Goal: Check status: Check status

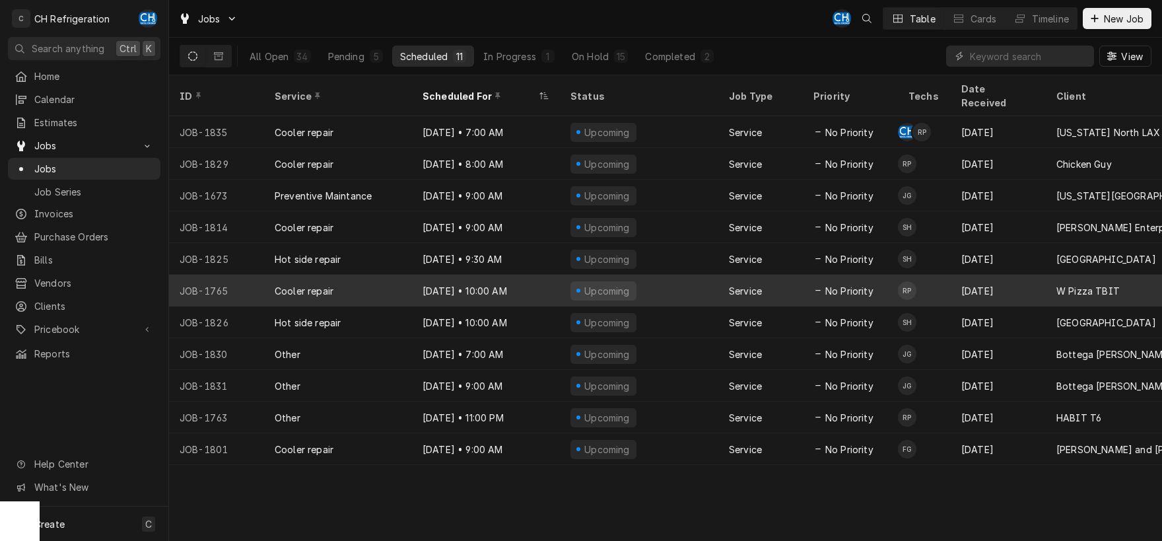
click at [647, 283] on div "Upcoming" at bounding box center [639, 291] width 159 height 32
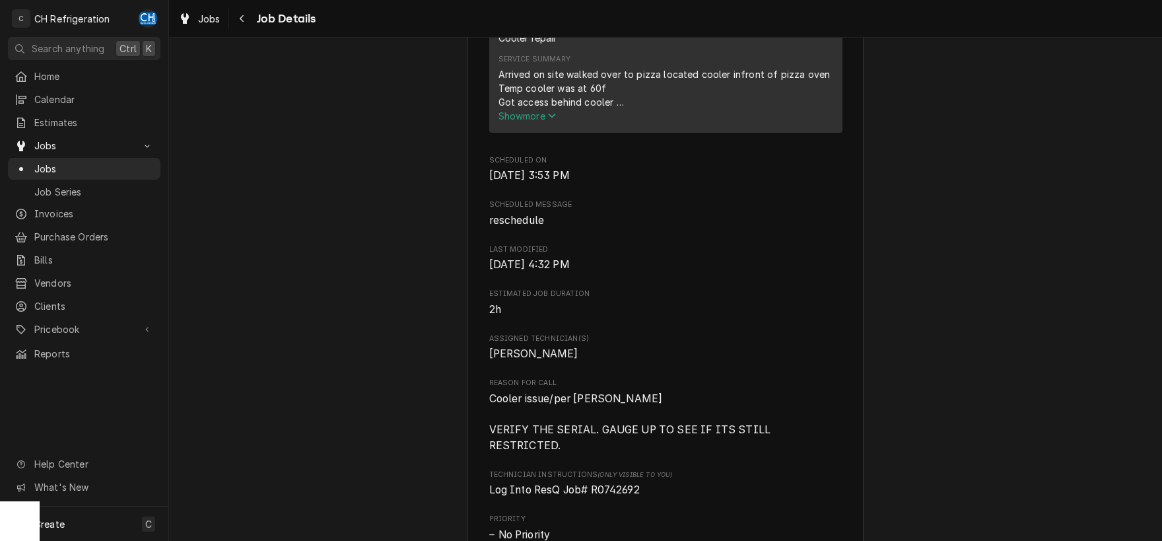
scroll to position [376, 0]
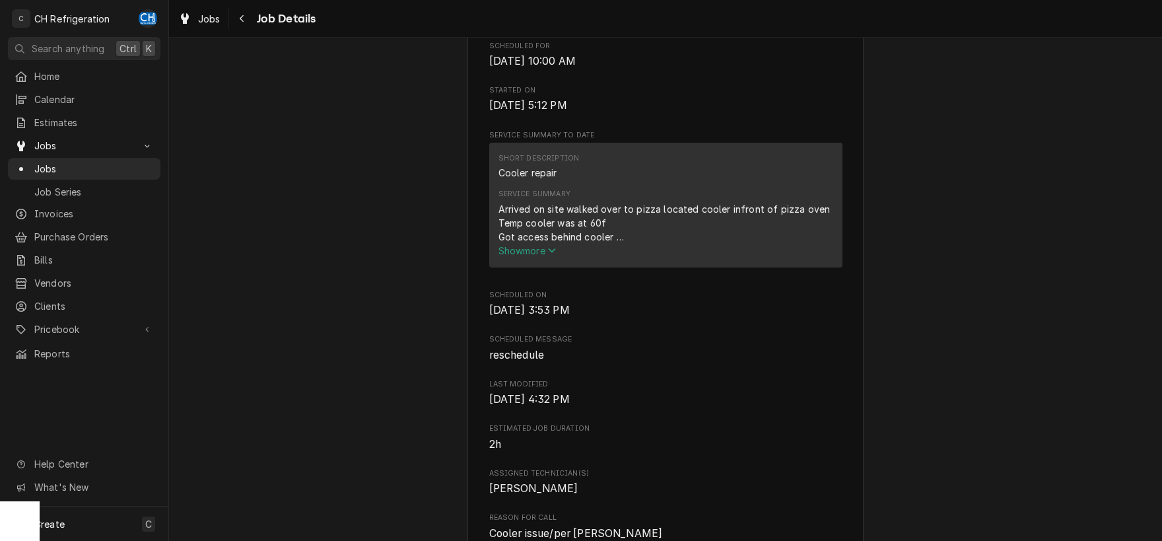
click at [544, 256] on span "Show more" at bounding box center [528, 250] width 58 height 11
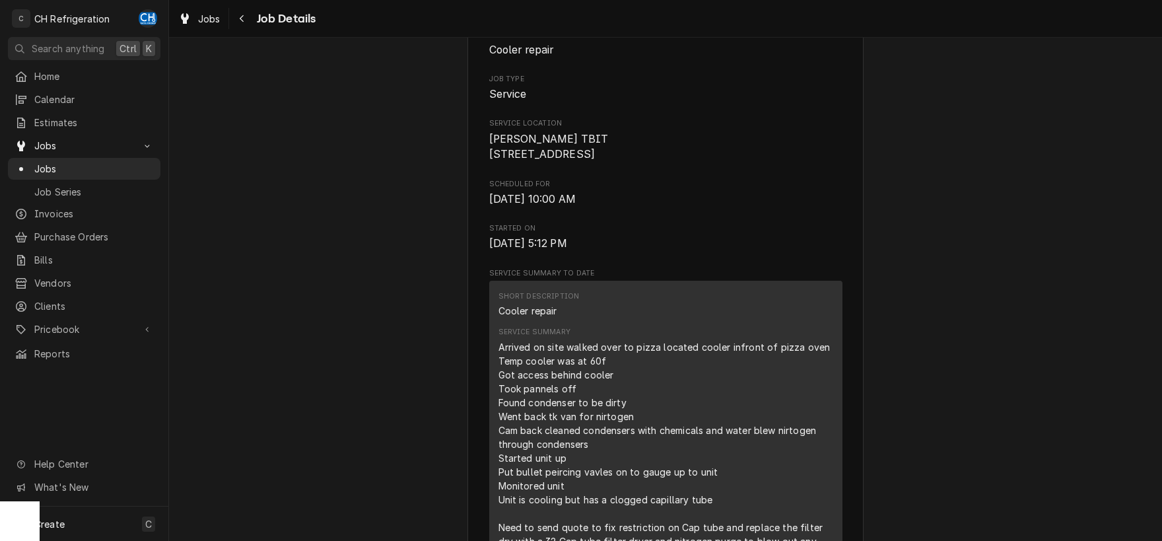
scroll to position [0, 0]
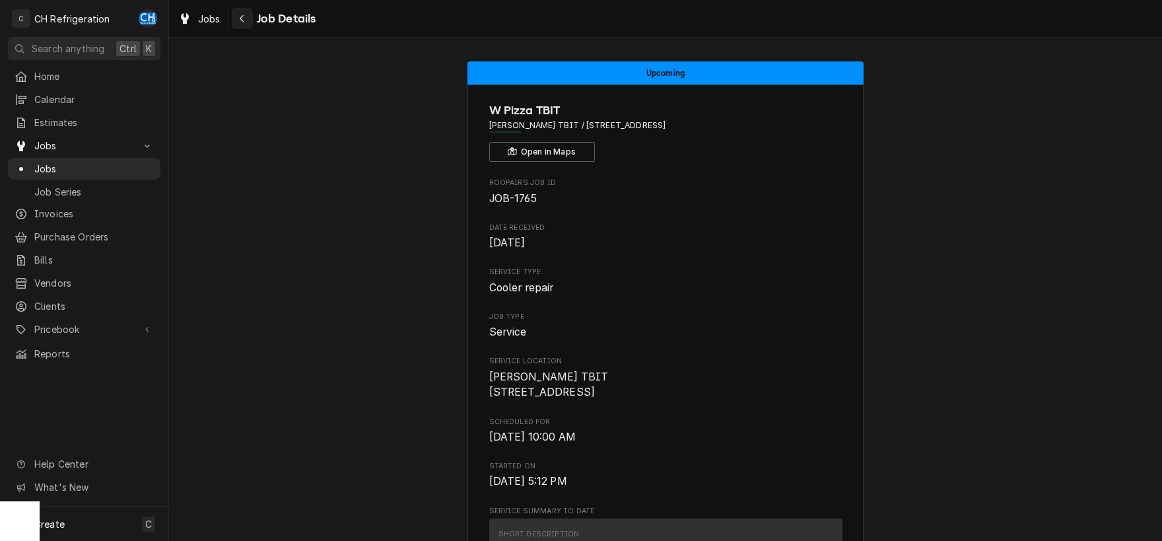
click at [240, 21] on icon "Navigate back" at bounding box center [242, 18] width 6 height 9
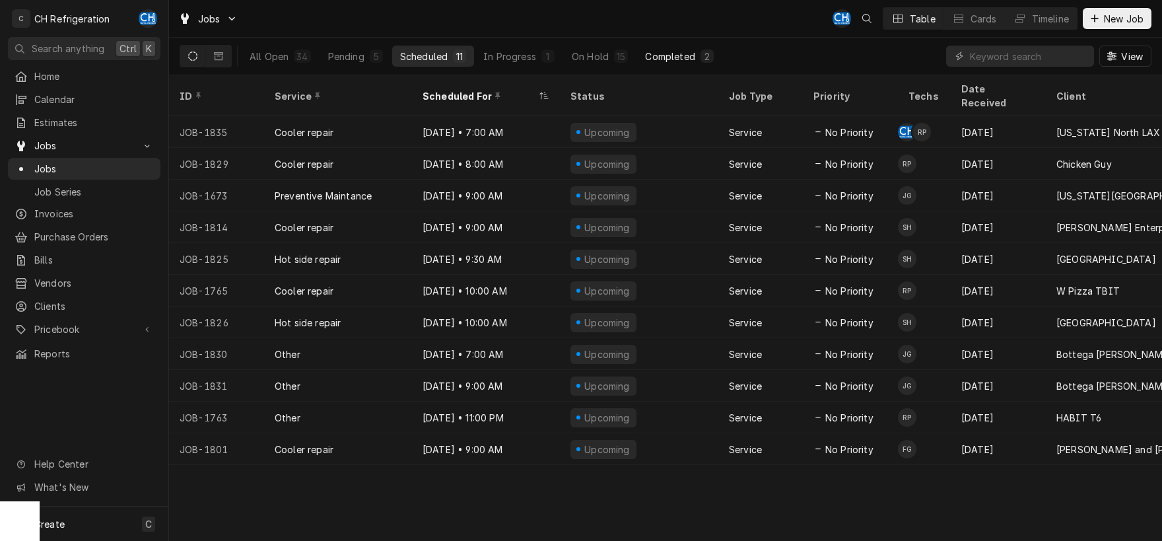
click at [680, 59] on div "Completed" at bounding box center [670, 57] width 50 height 14
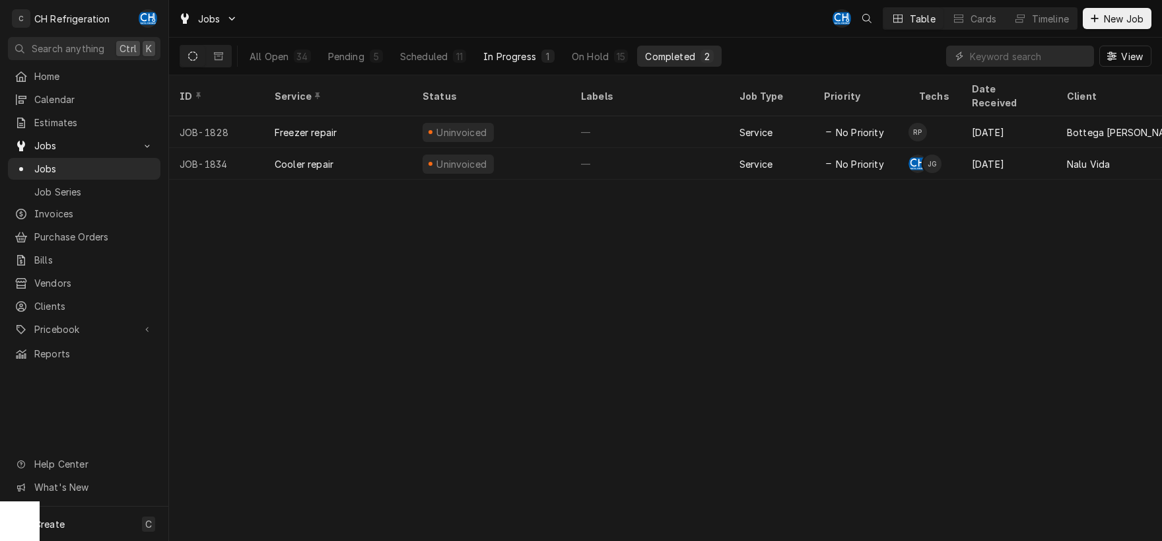
click at [505, 55] on div "In Progress" at bounding box center [509, 57] width 53 height 14
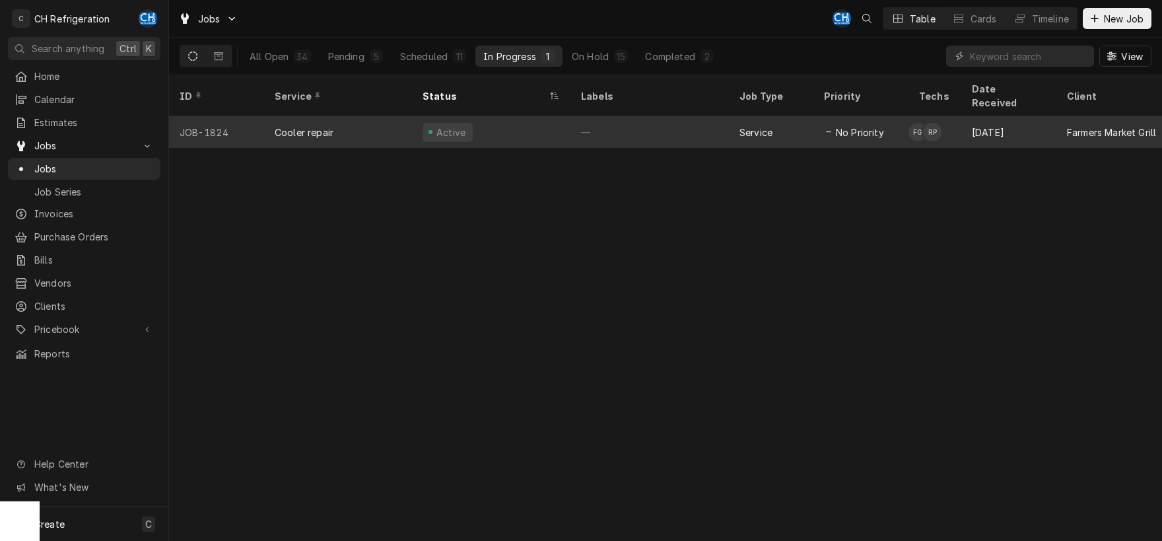
click at [621, 116] on div "—" at bounding box center [650, 132] width 159 height 32
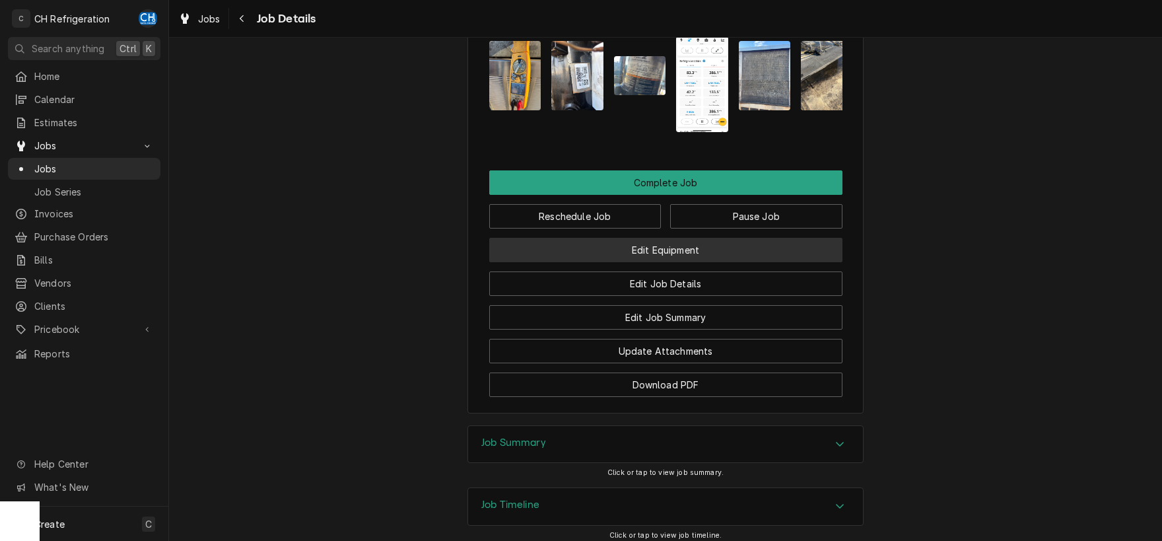
scroll to position [1104, 0]
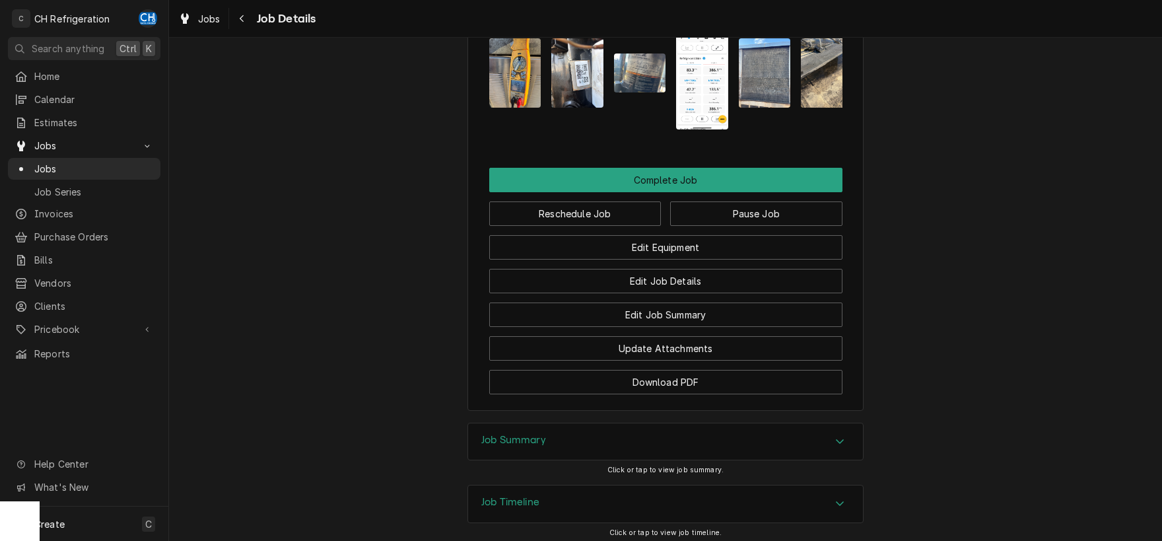
click at [836, 450] on div "Accordion Header" at bounding box center [840, 442] width 20 height 16
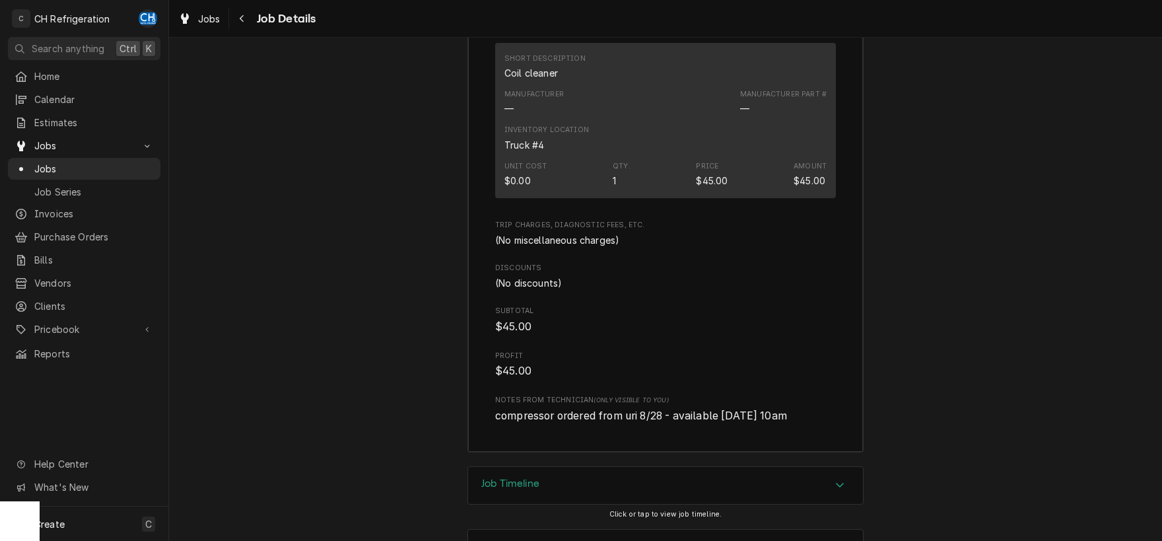
scroll to position [2301, 0]
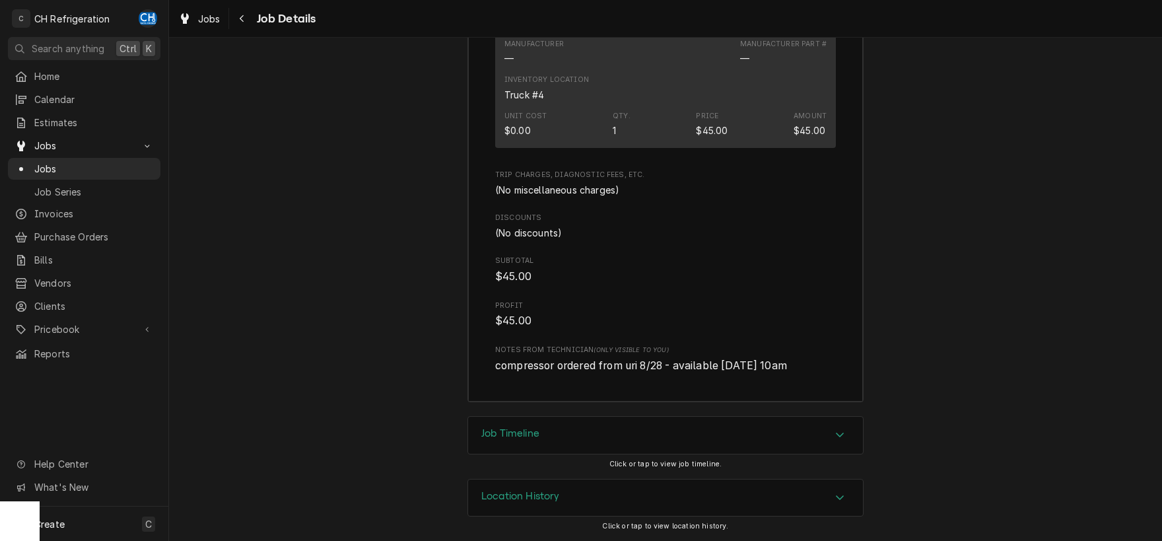
click at [831, 437] on div "Accordion Header" at bounding box center [840, 435] width 20 height 16
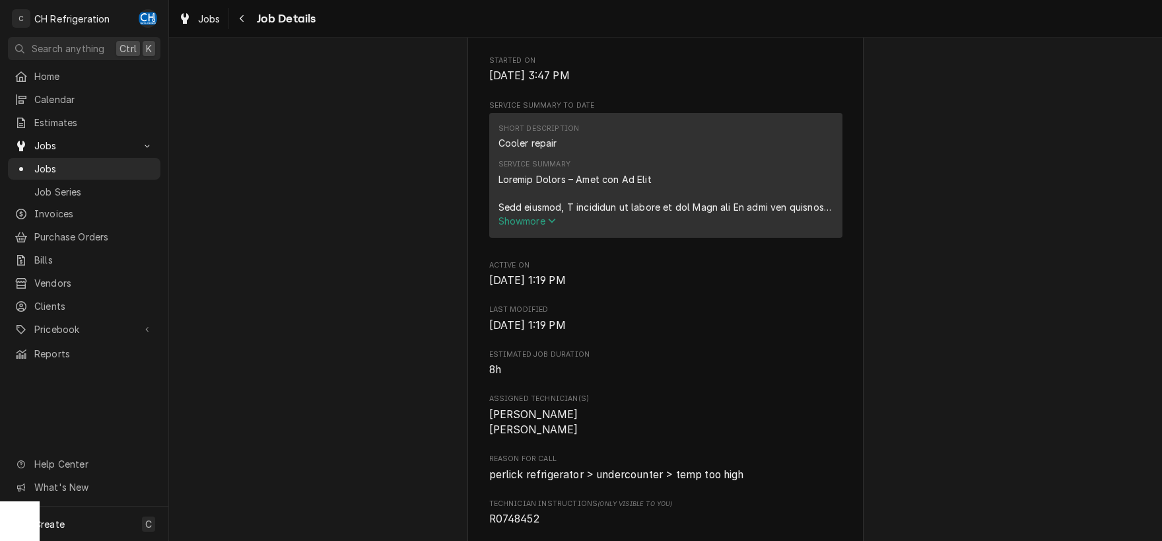
scroll to position [0, 0]
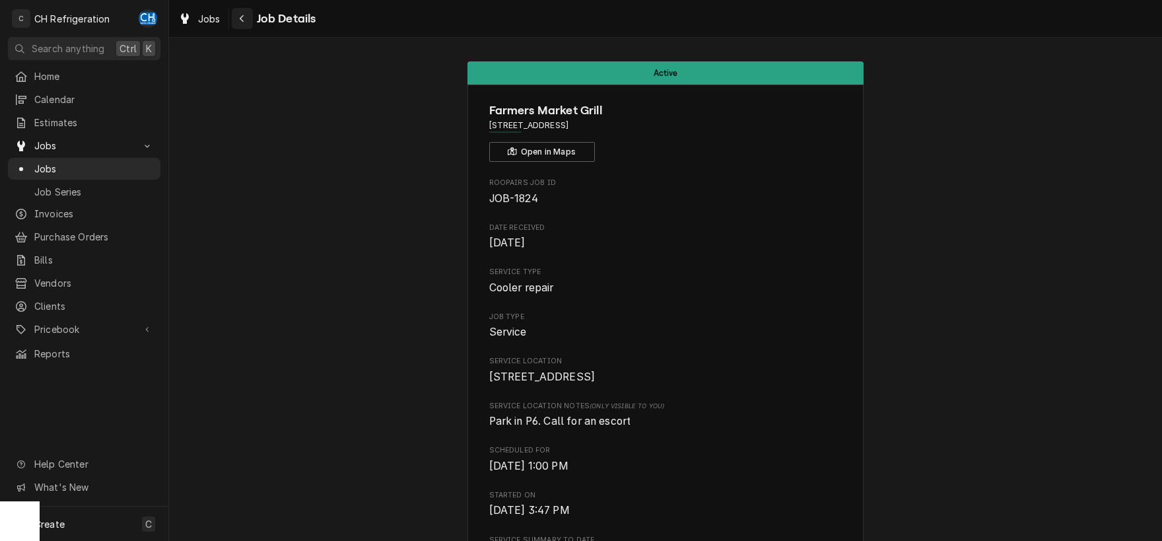
click at [248, 21] on div "Navigate back" at bounding box center [242, 18] width 13 height 13
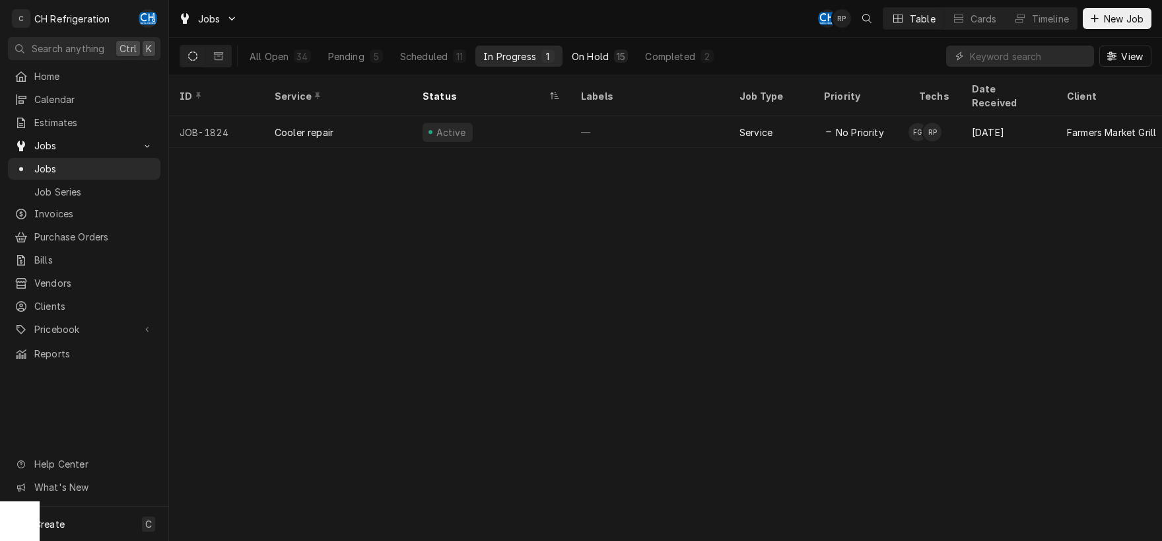
click at [599, 55] on div "On Hold" at bounding box center [590, 57] width 37 height 14
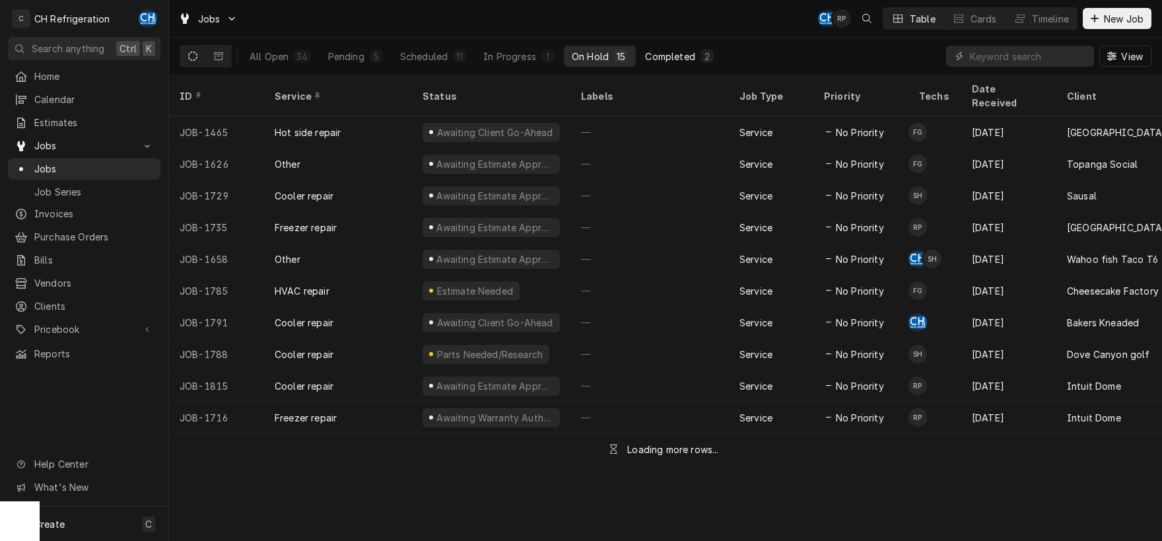
click at [660, 64] on button "Completed 2" at bounding box center [679, 56] width 84 height 21
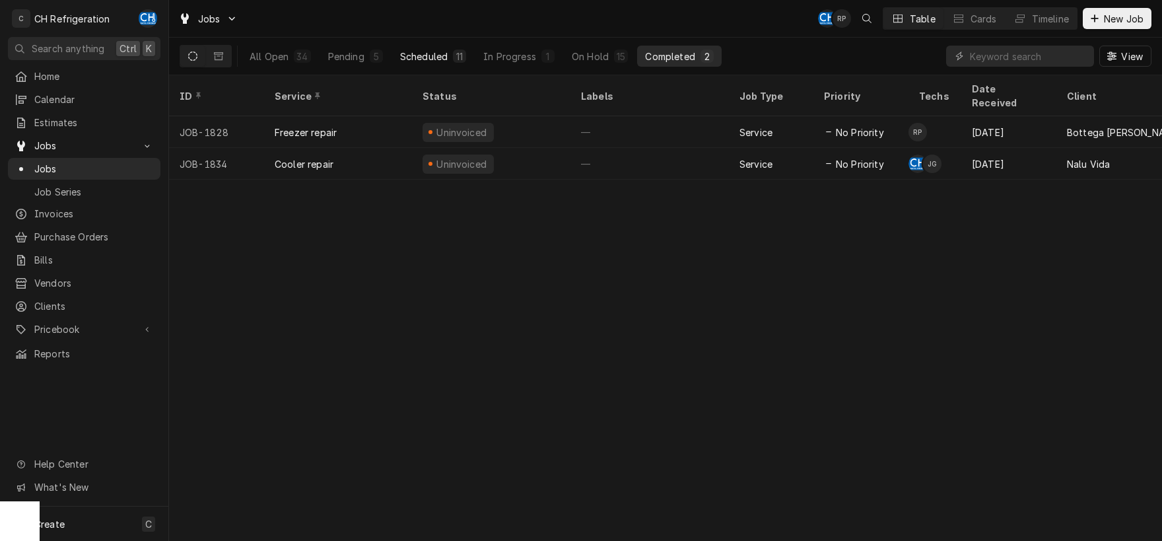
click at [423, 59] on div "Scheduled" at bounding box center [424, 57] width 48 height 14
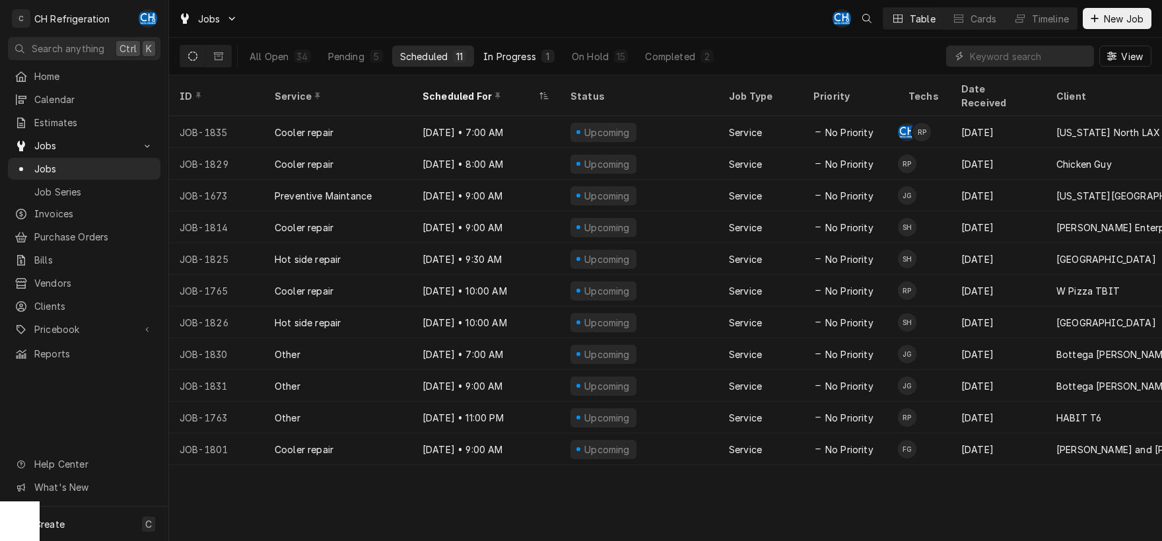
click at [514, 56] on div "In Progress" at bounding box center [509, 57] width 53 height 14
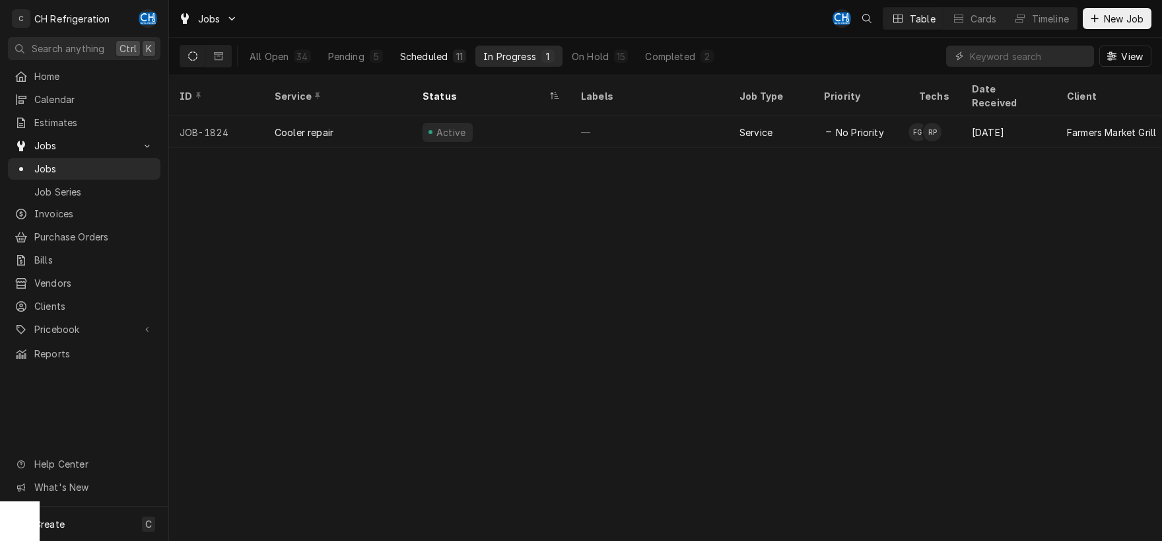
click at [419, 55] on div "Scheduled" at bounding box center [424, 57] width 48 height 14
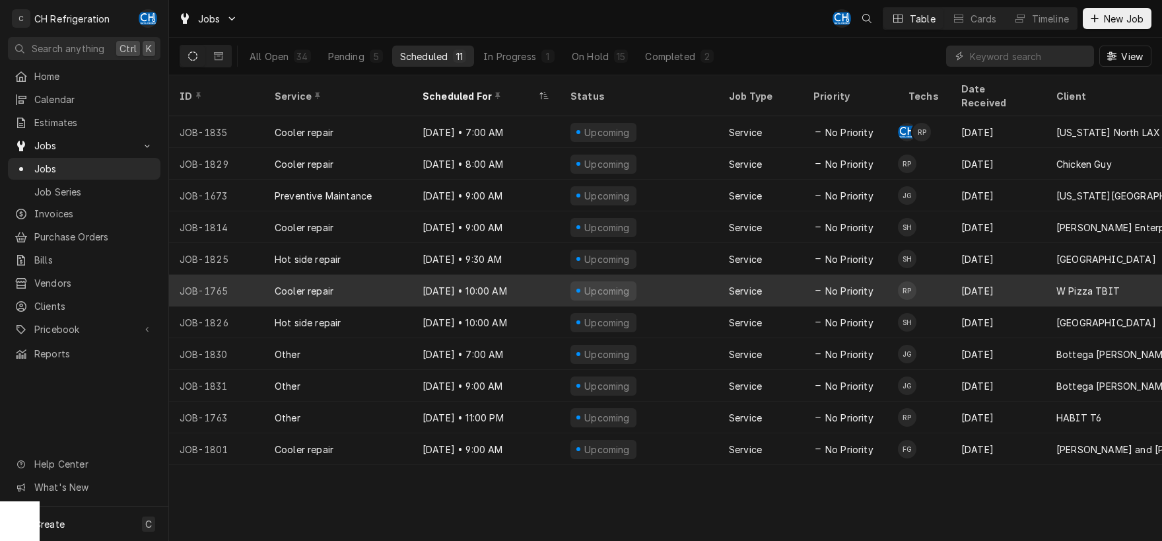
click at [589, 284] on div "Upcoming" at bounding box center [607, 291] width 49 height 14
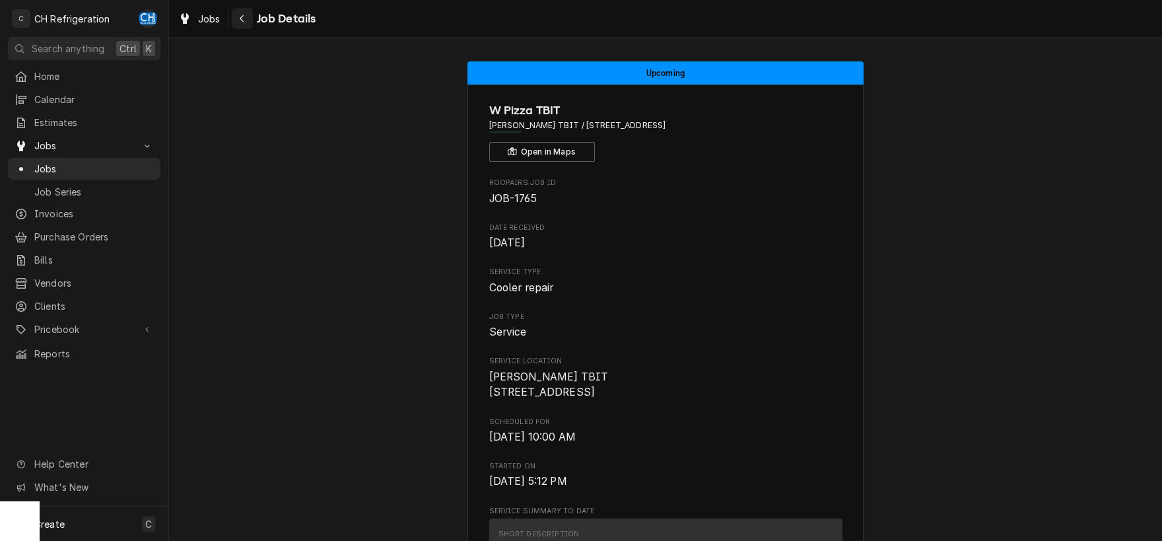
click at [239, 18] on icon "Navigate back" at bounding box center [242, 18] width 6 height 9
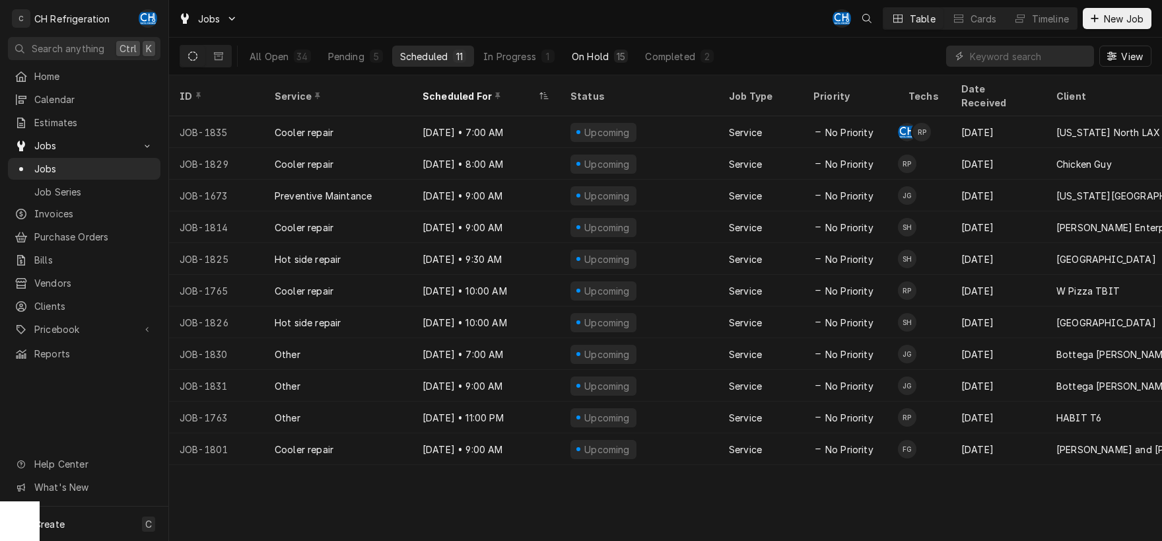
click at [586, 56] on div "On Hold" at bounding box center [590, 57] width 37 height 14
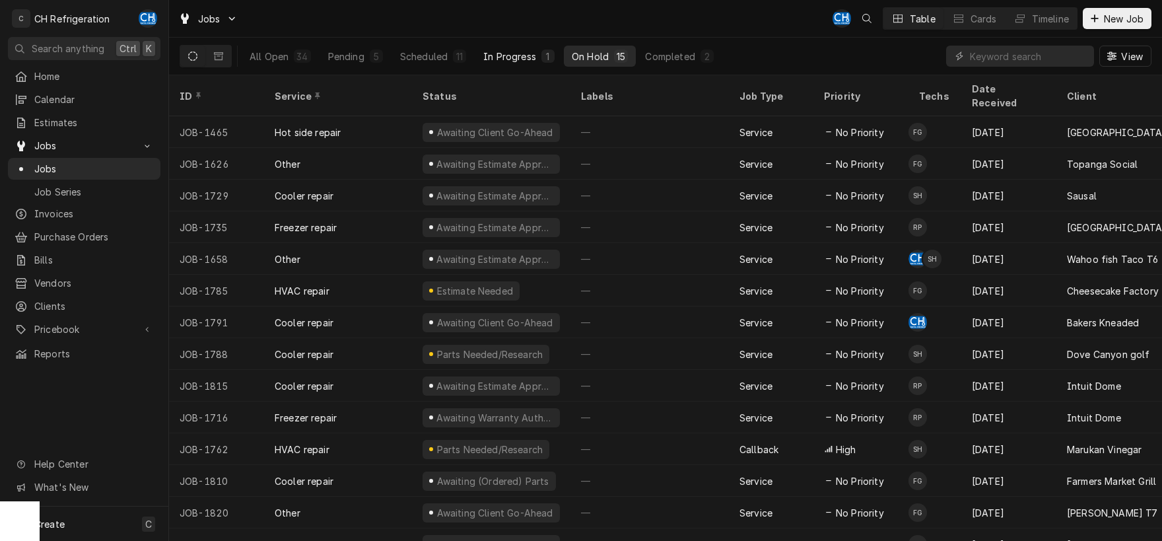
click at [501, 58] on div "In Progress" at bounding box center [509, 57] width 53 height 14
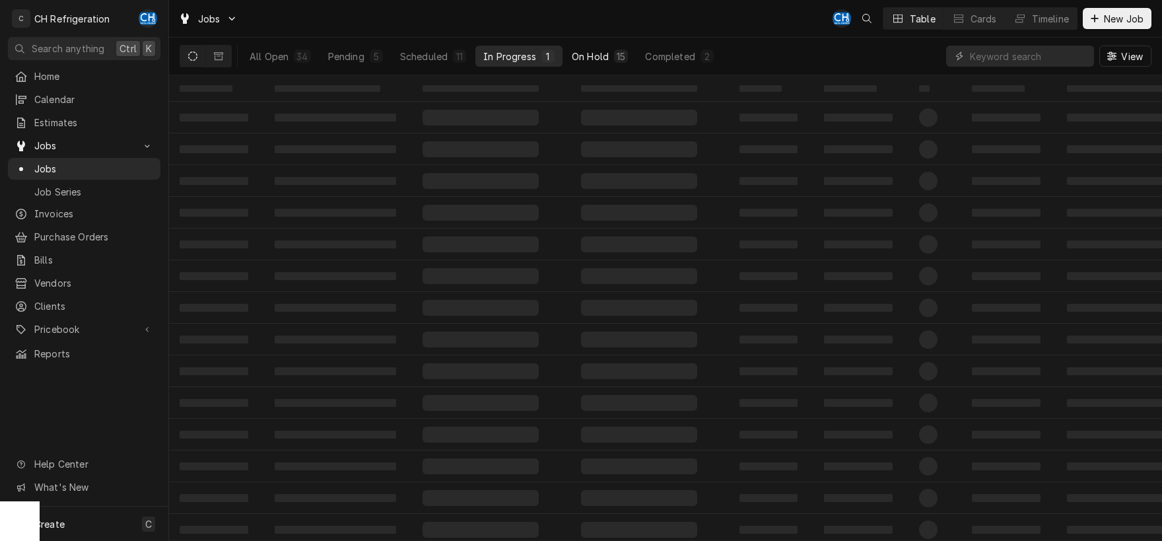
click at [598, 57] on div "On Hold" at bounding box center [590, 57] width 37 height 14
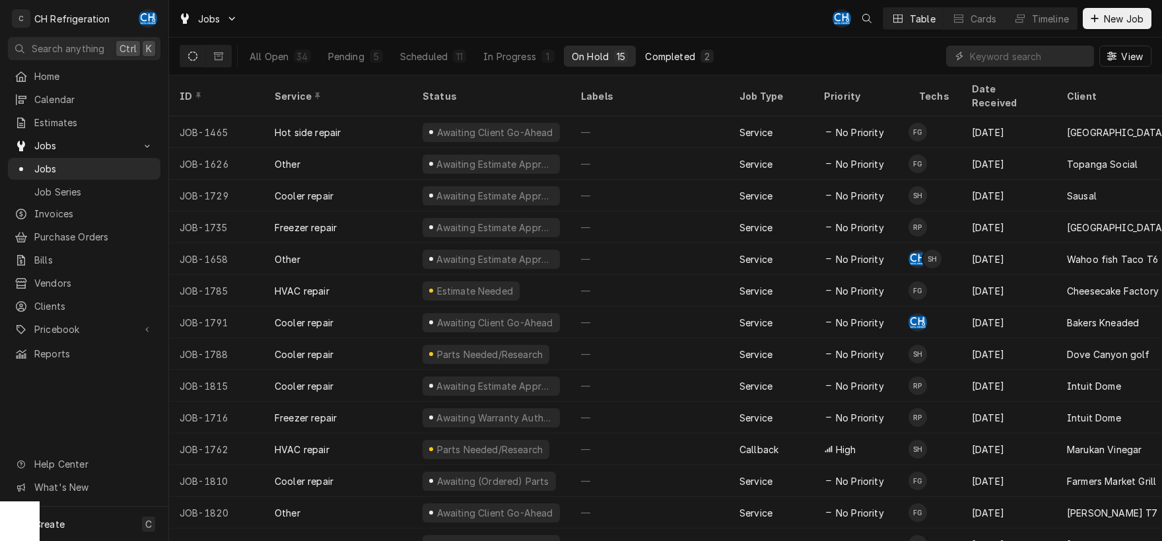
click at [661, 61] on div "Completed" at bounding box center [670, 57] width 50 height 14
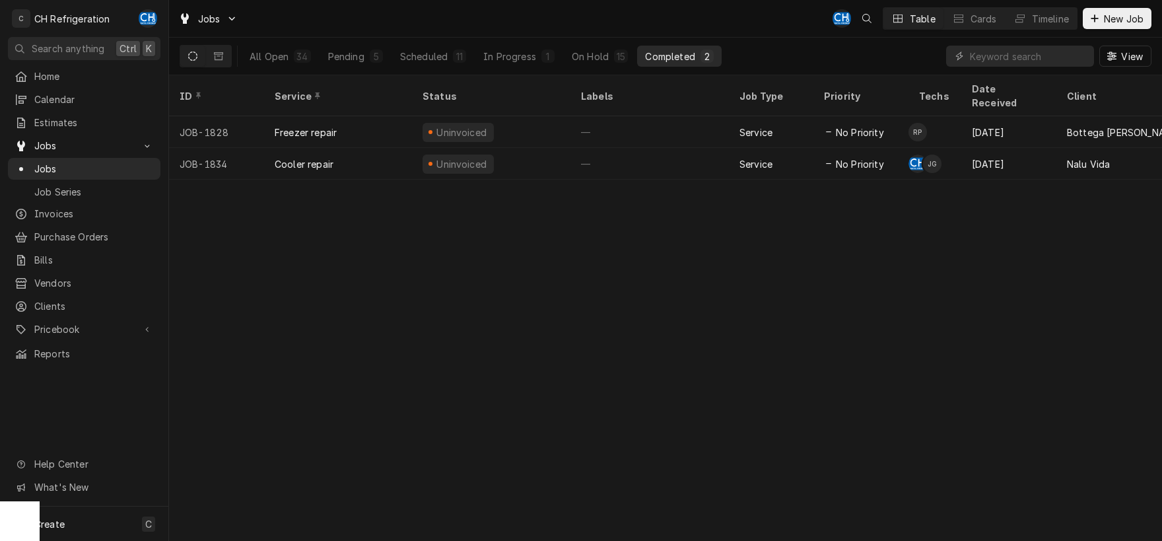
click at [693, 322] on div "ID Service Status Labels Job Type Priority Techs Date Received Client Location …" at bounding box center [665, 308] width 993 height 466
